Goal: Task Accomplishment & Management: Manage account settings

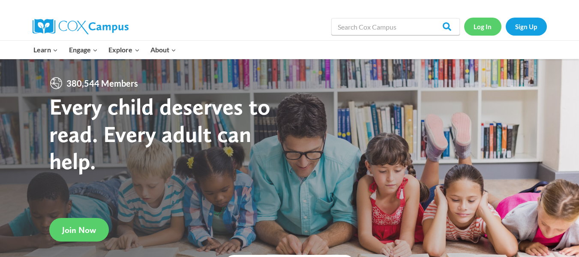
click at [487, 23] on link "Log In" at bounding box center [483, 27] width 37 height 18
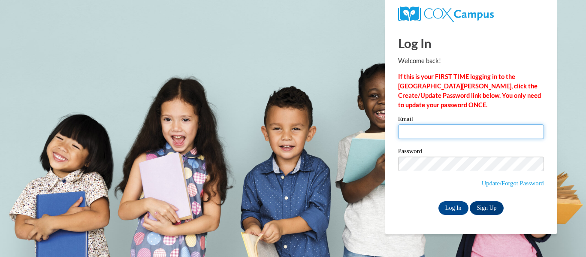
click at [425, 131] on input "Email" at bounding box center [471, 131] width 146 height 15
type input "tsnyder@nocac.org"
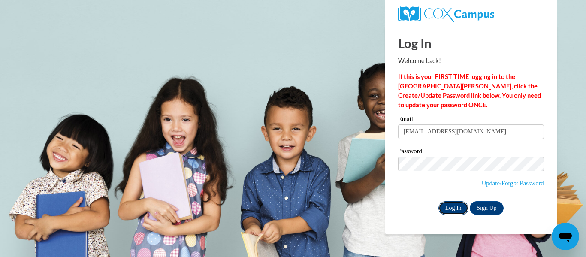
click at [451, 207] on input "Log In" at bounding box center [453, 208] width 30 height 14
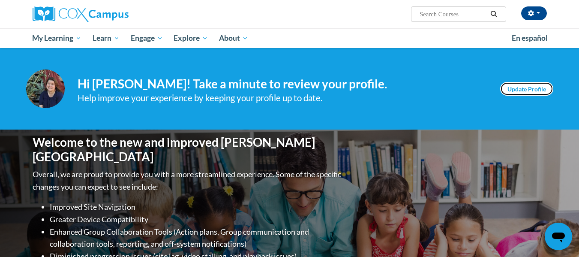
click at [539, 88] on link "Update Profile" at bounding box center [527, 89] width 53 height 14
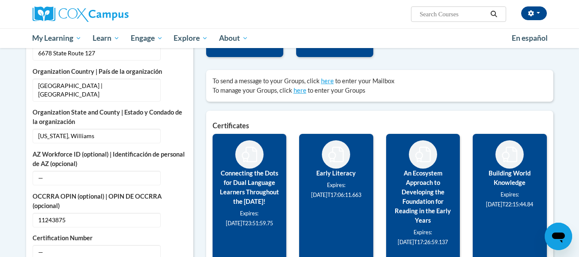
scroll to position [257, 0]
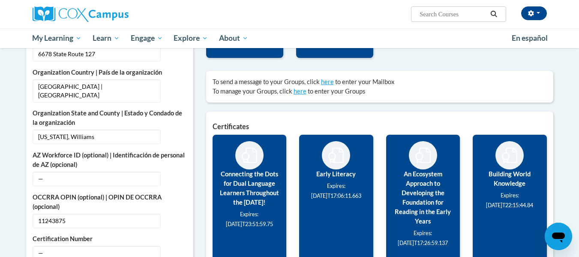
click at [342, 176] on label "Early Literacy" at bounding box center [336, 173] width 61 height 9
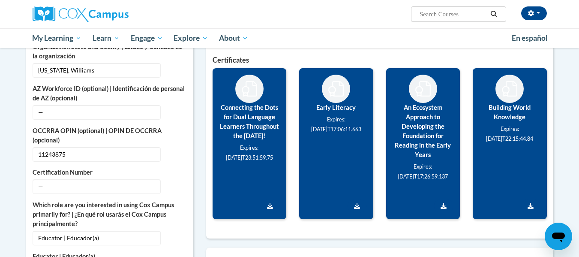
scroll to position [386, 0]
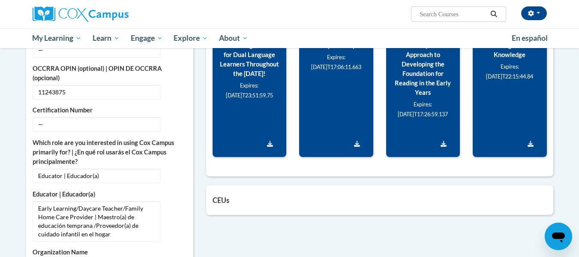
click at [335, 144] on div "Early Literacy Expires: 2026-06-11T17:06:11.663" at bounding box center [336, 81] width 74 height 151
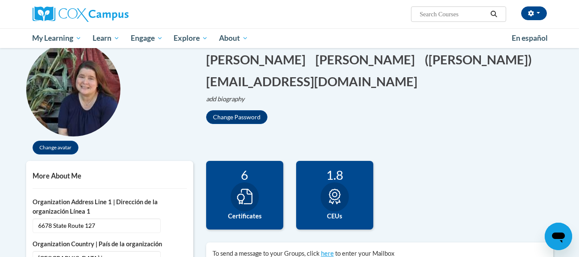
scroll to position [129, 0]
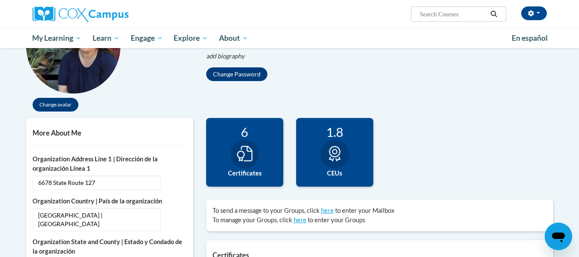
click at [256, 154] on div at bounding box center [245, 153] width 28 height 29
click at [328, 153] on icon at bounding box center [334, 153] width 15 height 15
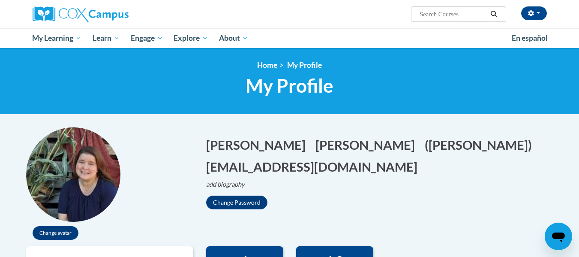
scroll to position [0, 0]
